Goal: Use online tool/utility: Utilize a website feature to perform a specific function

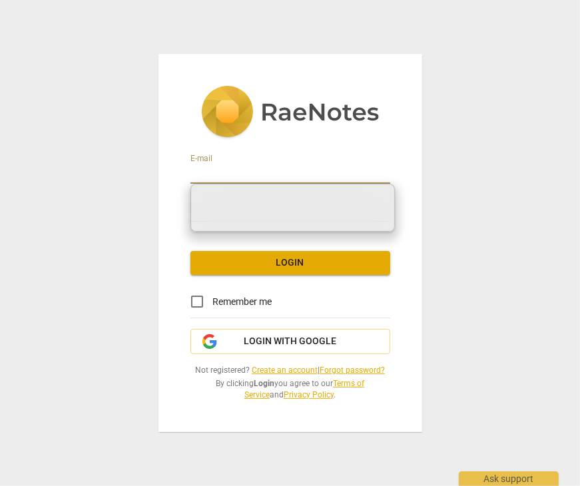
click at [208, 176] on input "email" at bounding box center [290, 173] width 200 height 19
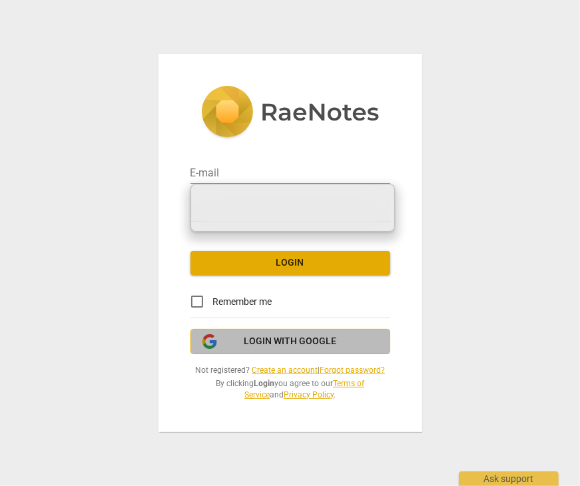
click at [248, 334] on button "Login with Google" at bounding box center [290, 341] width 200 height 25
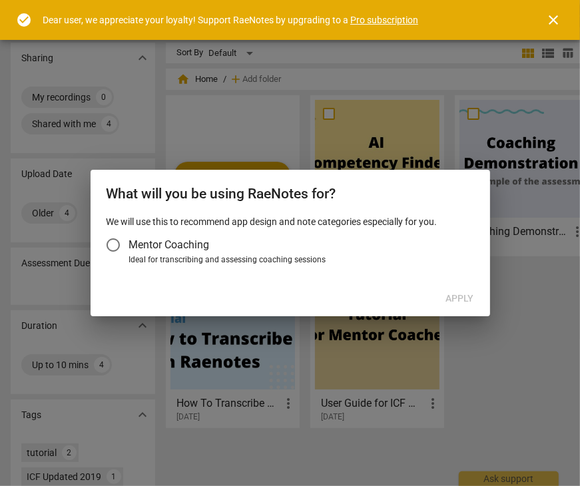
click at [117, 243] on input "Mentor Coaching" at bounding box center [113, 245] width 32 height 32
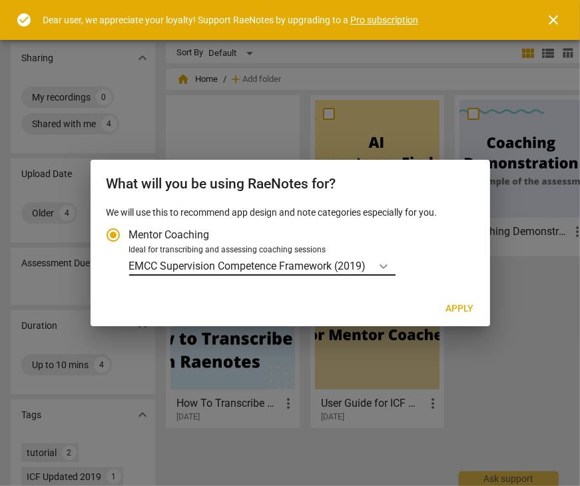
click at [390, 263] on icon "Account type" at bounding box center [383, 265] width 13 height 13
click at [0, 0] on input "Ideal for transcribing and assessing coaching sessions EMCC Supervision Compete…" at bounding box center [0, 0] width 0 height 0
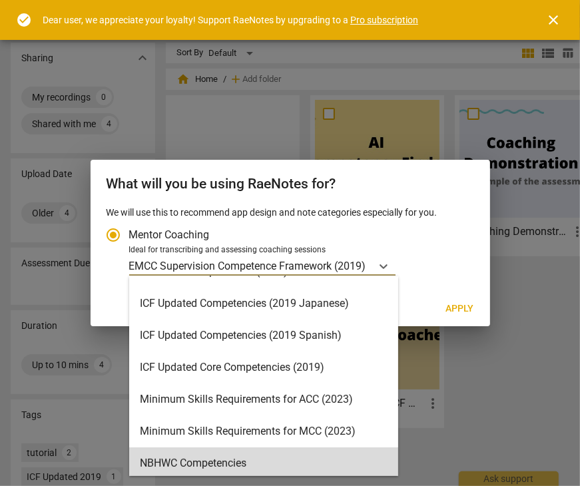
scroll to position [152, 0]
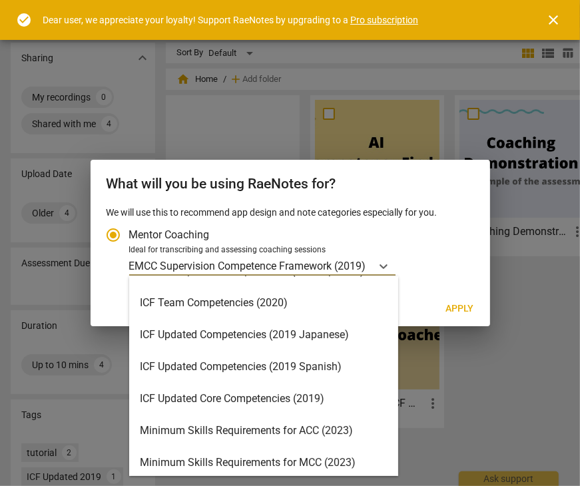
click at [284, 401] on div "ICF Updated Core Competencies (2019)" at bounding box center [263, 399] width 269 height 32
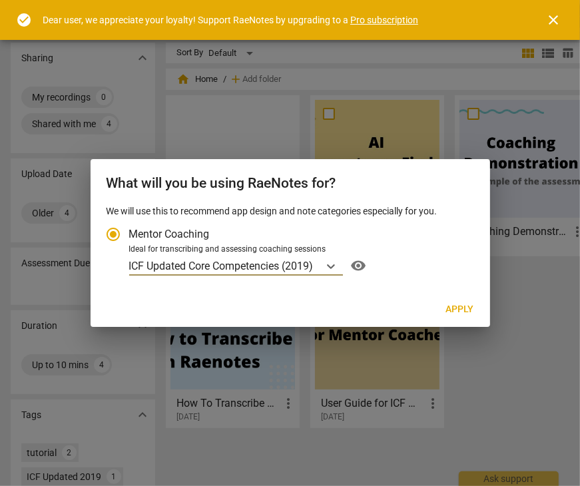
click at [444, 309] on button "Apply" at bounding box center [459, 309] width 49 height 24
radio input "false"
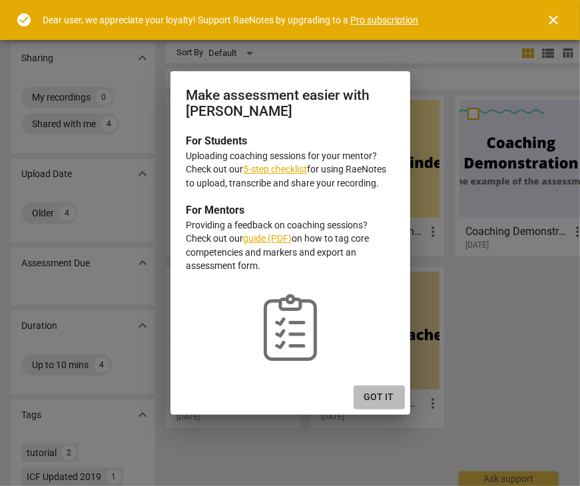
click at [375, 391] on span "Got it" at bounding box center [379, 397] width 30 height 13
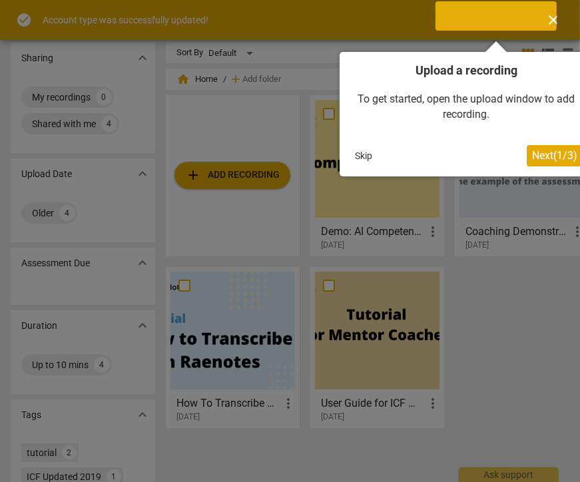
click at [552, 150] on span "Next ( 1 / 3 )" at bounding box center [554, 155] width 45 height 13
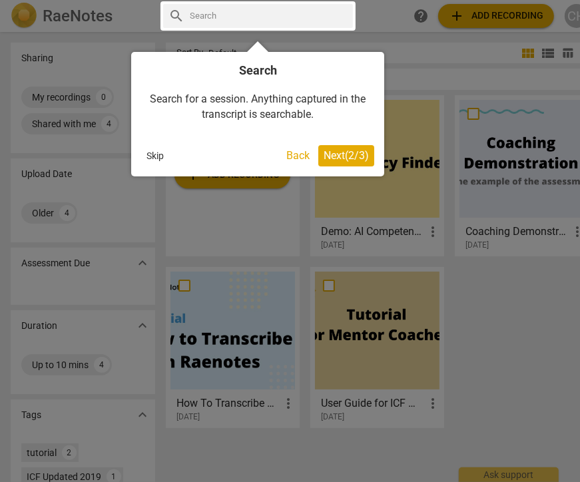
click at [348, 152] on span "Next ( 2 / 3 )" at bounding box center [345, 155] width 45 height 13
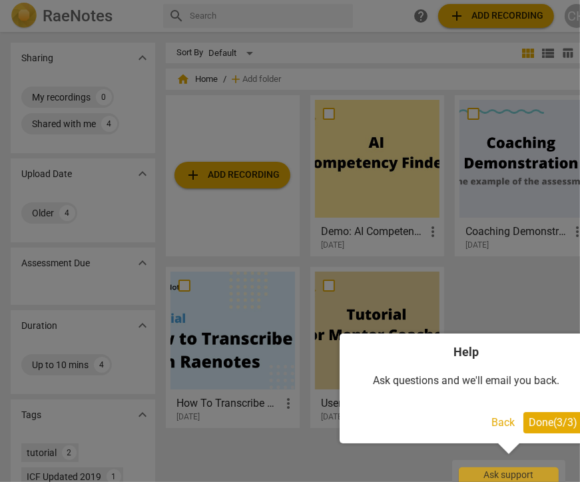
click at [540, 416] on span "Done ( 3 / 3 )" at bounding box center [552, 422] width 49 height 13
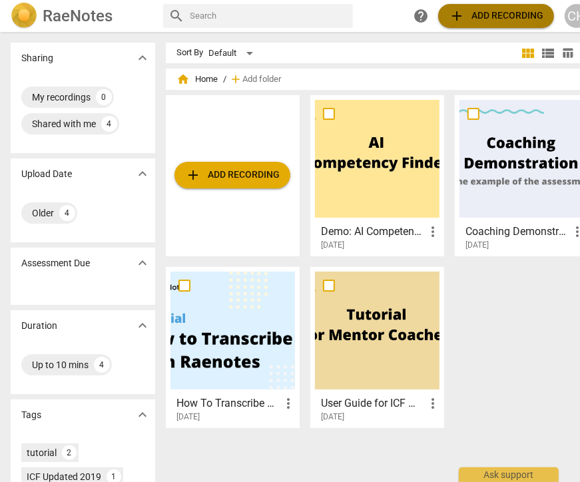
click at [472, 11] on span "add Add recording" at bounding box center [495, 16] width 94 height 16
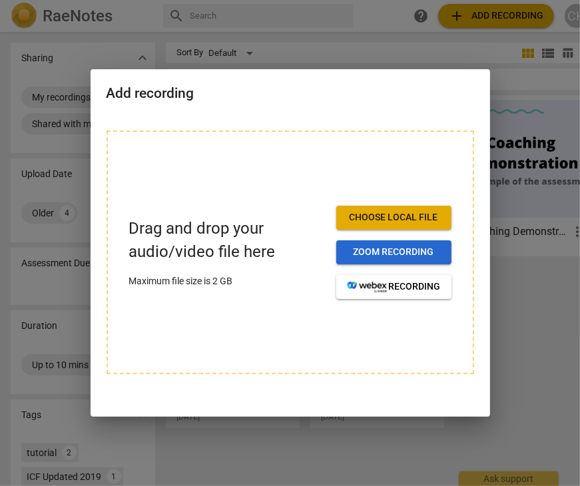
click at [366, 247] on span "Zoom recording" at bounding box center [394, 252] width 94 height 13
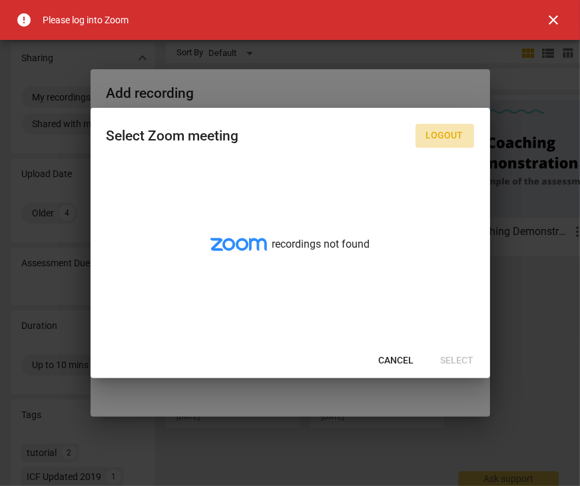
click at [440, 128] on button "Logout" at bounding box center [444, 136] width 59 height 24
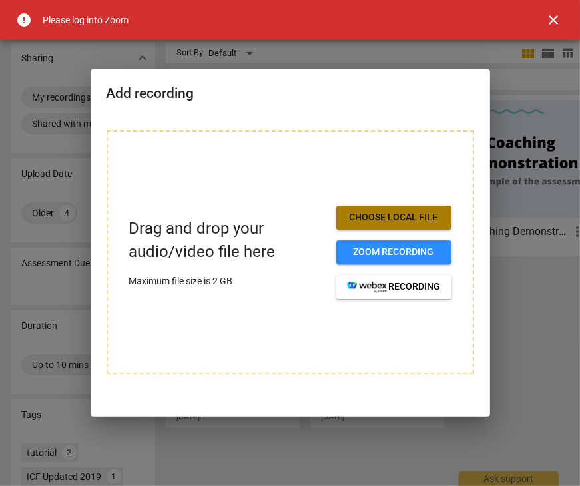
click at [375, 216] on span "Choose local file" at bounding box center [394, 217] width 94 height 13
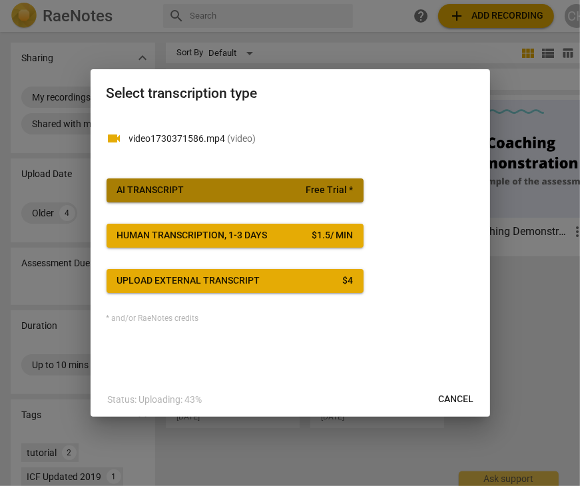
click at [318, 183] on button "AI Transcript Free Trial *" at bounding box center [234, 190] width 257 height 24
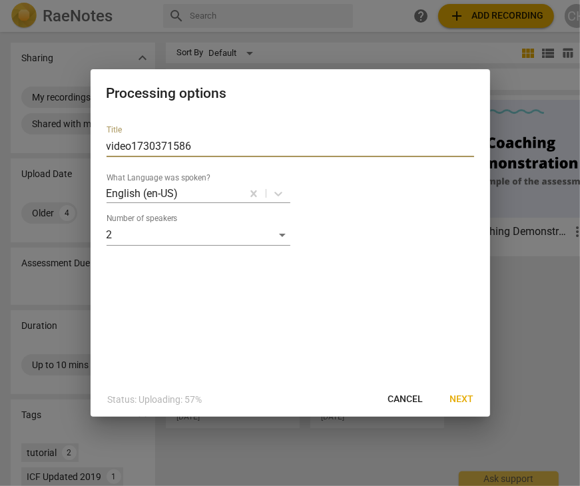
click at [200, 146] on input "video1730371586" at bounding box center [289, 146] width 367 height 21
drag, startPoint x: 200, startPoint y: 146, endPoint x: 99, endPoint y: 151, distance: 101.2
click at [99, 151] on div "Title video1730371586 What Language was spoken? English (en-US) Number of speak…" at bounding box center [289, 247] width 399 height 267
type input "Kirsten and me 7.7.25"
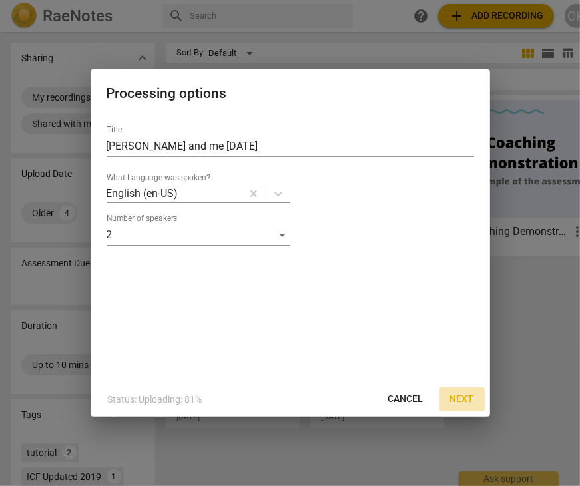
click at [466, 390] on button "Next" at bounding box center [461, 399] width 45 height 24
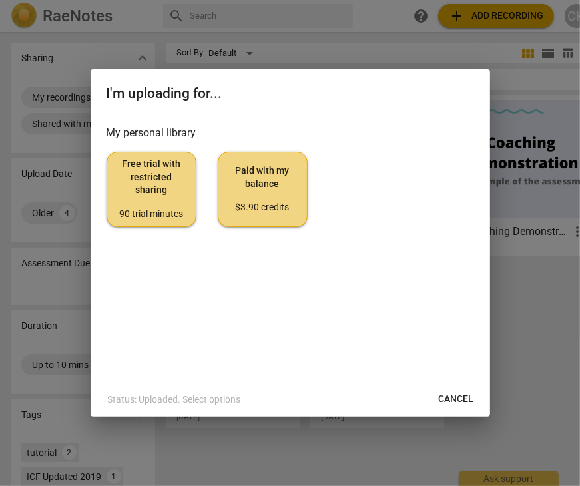
click at [192, 98] on h2 "I'm uploading for..." at bounding box center [289, 93] width 367 height 17
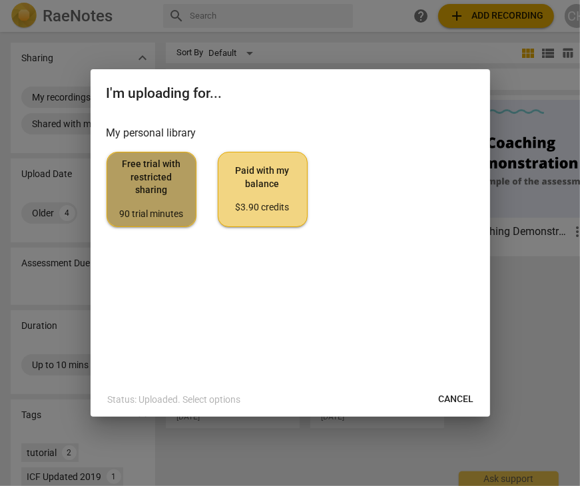
click at [153, 196] on span "Free trial with restricted sharing 90 trial minutes" at bounding box center [151, 189] width 67 height 63
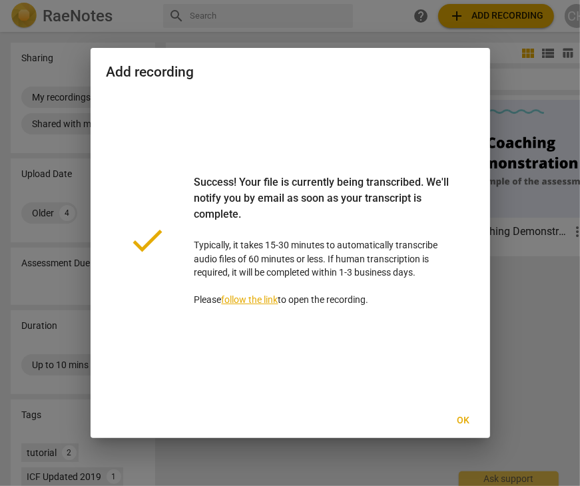
click at [464, 417] on span "Ok" at bounding box center [462, 420] width 21 height 13
